Goal: Transaction & Acquisition: Purchase product/service

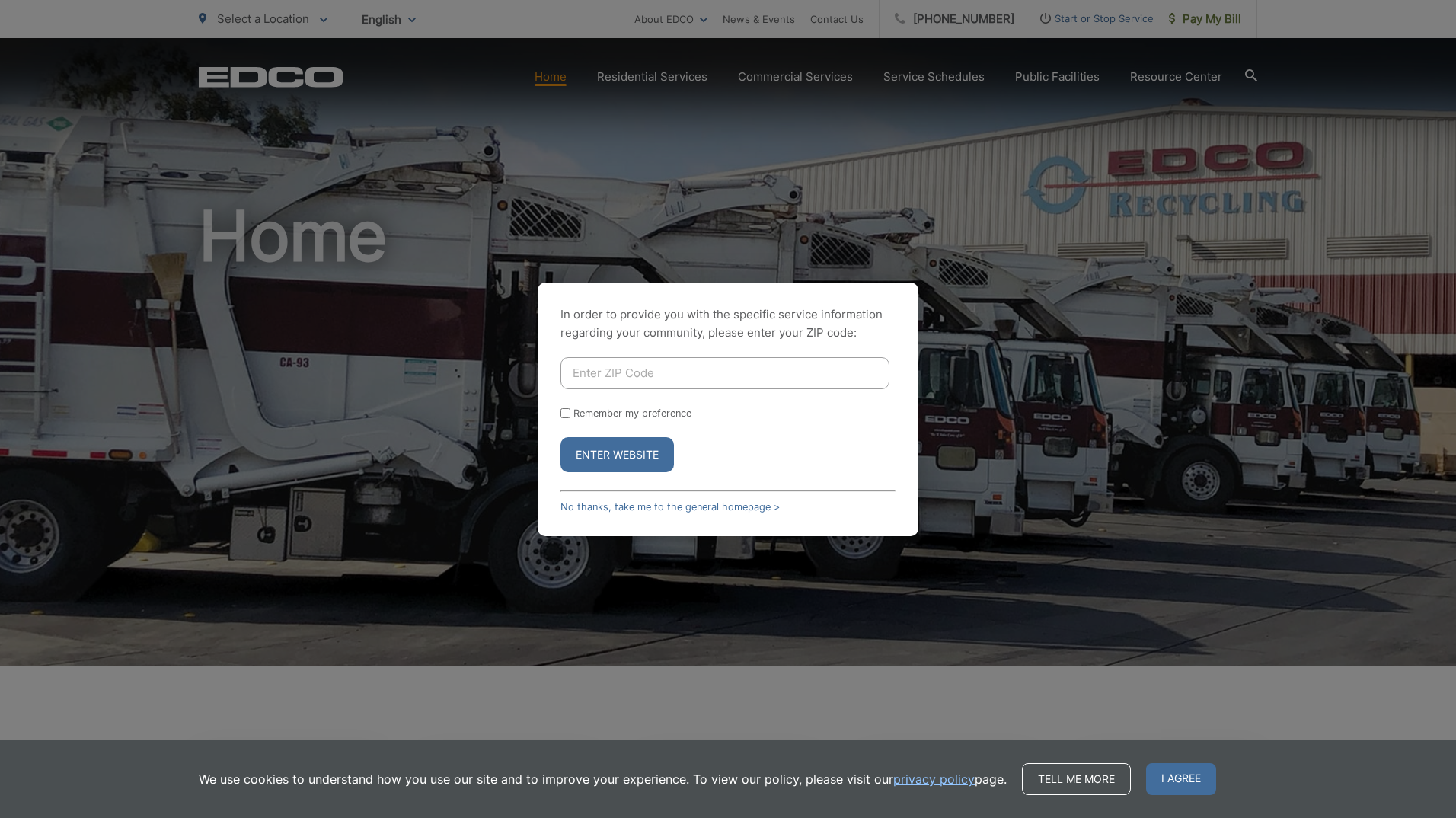
click at [758, 367] on input "Enter ZIP Code" at bounding box center [724, 373] width 329 height 32
type input "90275"
click at [560, 437] on button "Enter Website" at bounding box center [617, 454] width 114 height 35
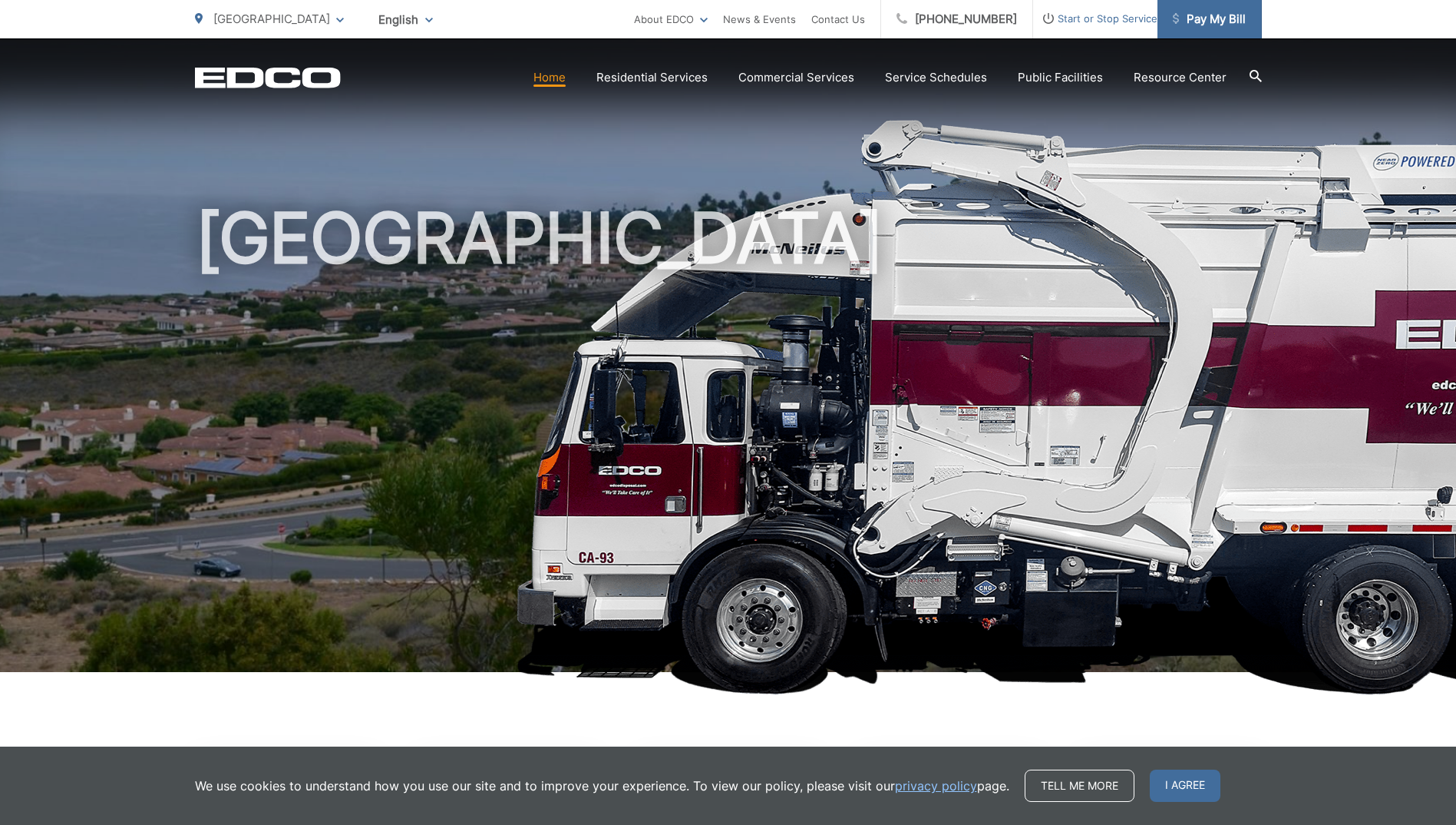
click at [1219, 14] on span "Pay My Bill" at bounding box center [1209, 19] width 73 height 18
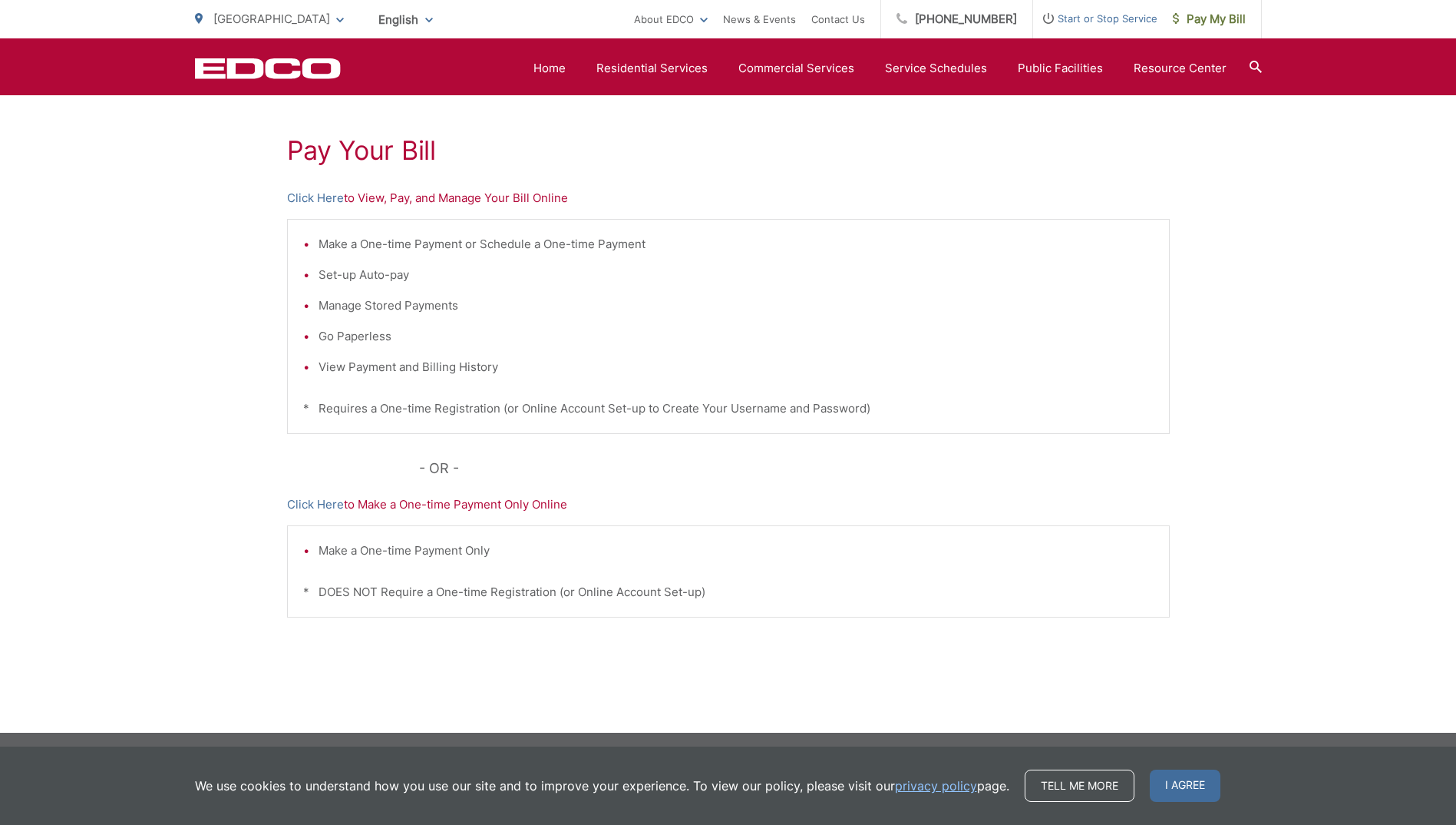
scroll to position [267, 0]
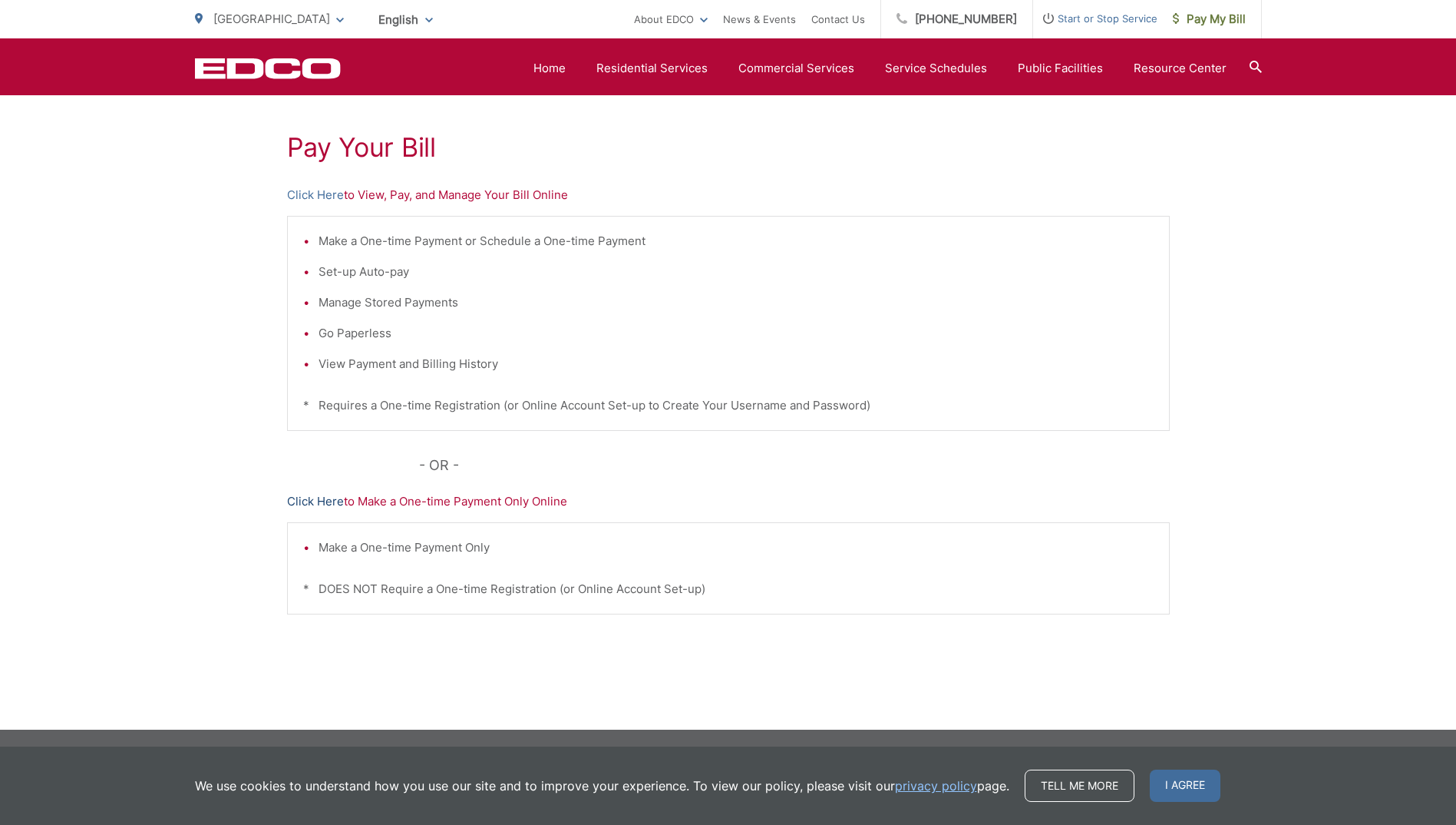
click at [310, 501] on link "Click Here" at bounding box center [316, 500] width 57 height 18
